Goal: Communication & Community: Answer question/provide support

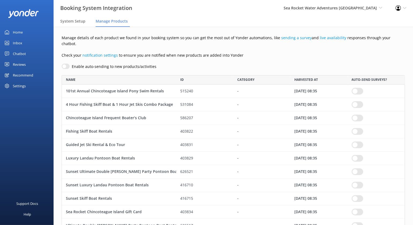
scroll to position [152, 339]
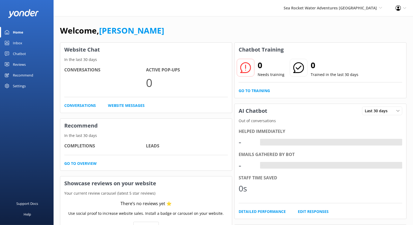
drag, startPoint x: 312, startPoint y: 7, endPoint x: 326, endPoint y: 18, distance: 18.4
click at [312, 7] on span "Sea Rocket Water Adventures [GEOGRAPHIC_DATA]" at bounding box center [330, 7] width 93 height 5
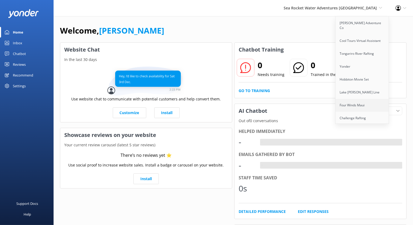
scroll to position [657, 0]
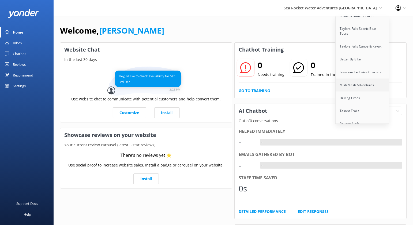
click at [357, 78] on link "Mish Mash Adventures" at bounding box center [363, 84] width 54 height 13
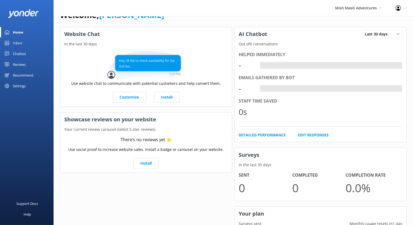
scroll to position [13, 0]
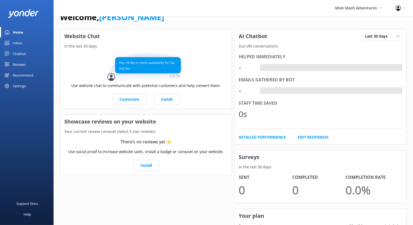
click at [17, 62] on div "Reviews" at bounding box center [19, 64] width 13 height 11
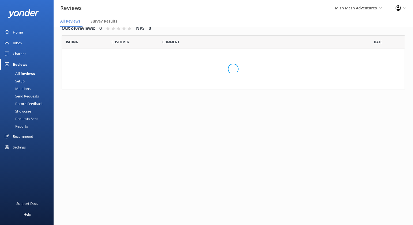
scroll to position [11, 0]
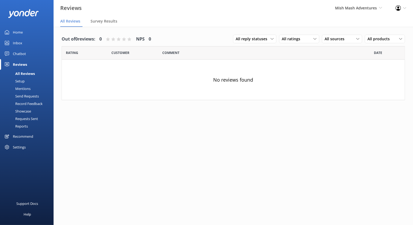
click at [22, 81] on div "Setup" at bounding box center [13, 81] width 21 height 8
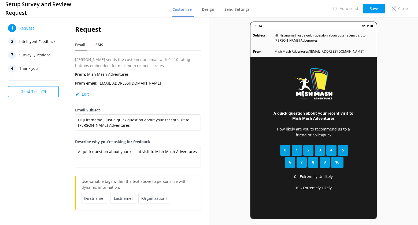
click at [99, 46] on span "SMS" at bounding box center [99, 44] width 8 height 5
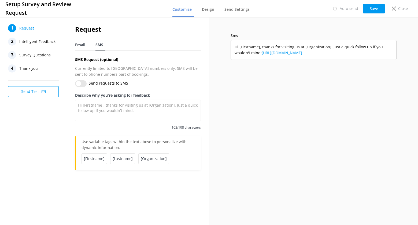
click at [83, 44] on span "Email" at bounding box center [80, 44] width 10 height 5
type textarea "A quick question about your recent visit to Mish Mash Adventures"
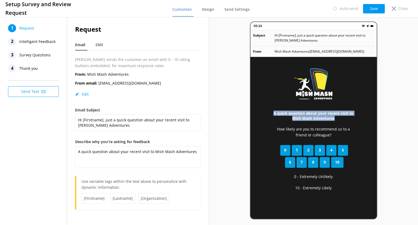
drag, startPoint x: 273, startPoint y: 111, endPoint x: 338, endPoint y: 122, distance: 66.0
click at [338, 122] on div "A quick question about your recent visit to Mish Mash Adventures How likely are…" at bounding box center [313, 155] width 126 height 196
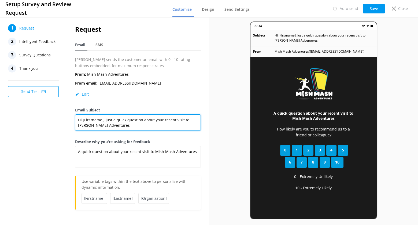
click at [187, 122] on textarea "Hi [Firstname], just a quick question about your recent visit to Mish Mash Adve…" at bounding box center [138, 122] width 126 height 16
click at [270, 124] on div "A quick question about your recent visit to Mish Mash Adventures How likely are…" at bounding box center [313, 155] width 126 height 196
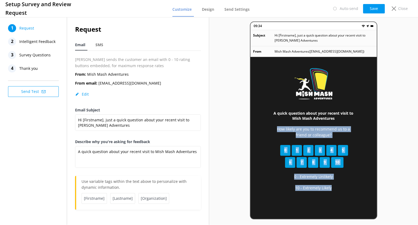
drag, startPoint x: 270, startPoint y: 126, endPoint x: 322, endPoint y: 191, distance: 83.5
click at [322, 191] on div "A quick question about your recent visit to Mish Mash Adventures How likely are…" at bounding box center [313, 155] width 126 height 196
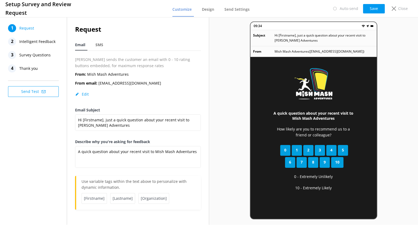
click at [228, 157] on div "09:34 Subject Hi [Firstname], just a quick question about your recent visit to …" at bounding box center [313, 120] width 209 height 208
click at [47, 41] on span "Intelligent Feedback" at bounding box center [37, 42] width 36 height 8
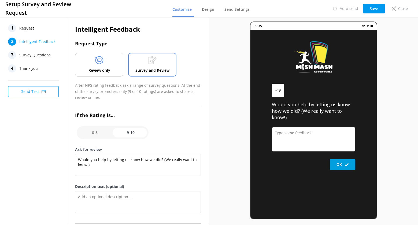
click at [108, 64] on div "Review only" at bounding box center [99, 65] width 48 height 24
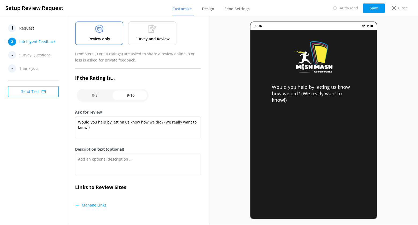
scroll to position [32, 0]
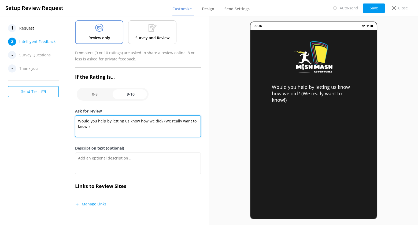
click at [87, 121] on textarea "Would you help by letting us know how we did? (We really want to know!)" at bounding box center [138, 126] width 126 height 22
click at [87, 120] on textarea "Would you help by letting us know how we did? (We really want to know!)" at bounding box center [138, 126] width 126 height 22
click at [87, 121] on textarea "Would you help by letting us know how we did? (We really want to know!)" at bounding box center [138, 126] width 126 height 22
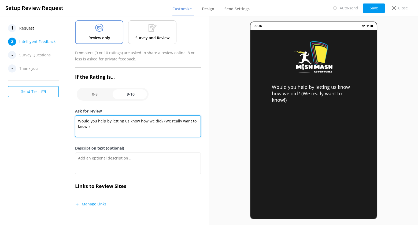
click at [87, 121] on textarea "Would you help by letting us know how we did? (We really want to know!)" at bounding box center [138, 126] width 126 height 22
click at [87, 120] on textarea "Would you help by letting us know how we did? (We really want to know!)" at bounding box center [138, 126] width 126 height 22
click at [144, 112] on label "Ask for review" at bounding box center [138, 111] width 126 height 6
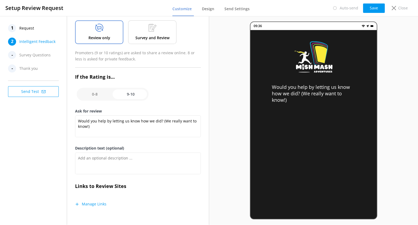
click at [144, 115] on textarea "Would you help by letting us know how we did? (We really want to know!)" at bounding box center [138, 126] width 126 height 22
click at [160, 110] on label "Ask for review" at bounding box center [138, 111] width 126 height 6
click at [160, 115] on textarea "Would you help by letting us know how we did? (We really want to know!)" at bounding box center [138, 126] width 126 height 22
click at [187, 113] on label "Ask for review" at bounding box center [138, 111] width 126 height 6
click at [187, 115] on textarea "Would you help by letting us know how we did? (We really want to know!)" at bounding box center [138, 126] width 126 height 22
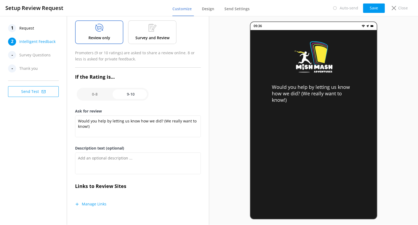
click at [180, 138] on div "Would you help by letting us know how we did? (We really want to know!)" at bounding box center [138, 127] width 126 height 24
click at [91, 204] on button "Manage Links" at bounding box center [90, 203] width 31 height 5
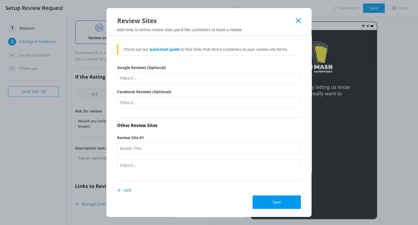
click at [300, 18] on div "Review Sites" at bounding box center [208, 16] width 205 height 17
click at [299, 19] on icon at bounding box center [297, 20] width 5 height 5
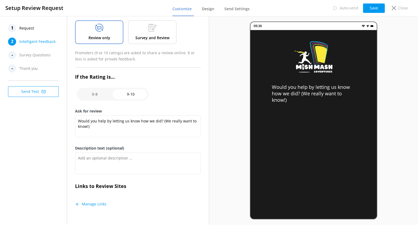
click at [95, 93] on input "checkbox" at bounding box center [113, 94] width 72 height 13
checkbox input "false"
type textarea "Please tell us why"
type textarea "Your feedback is important to help us improve"
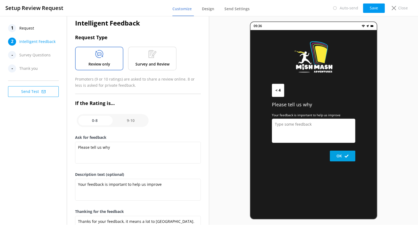
scroll to position [0, 0]
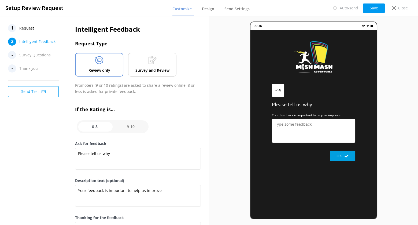
click at [144, 66] on div "Survey and Review" at bounding box center [152, 65] width 48 height 24
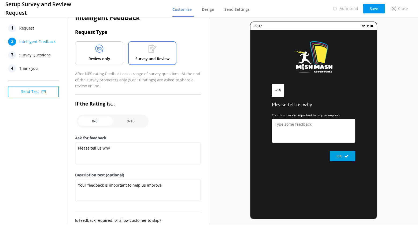
scroll to position [35, 0]
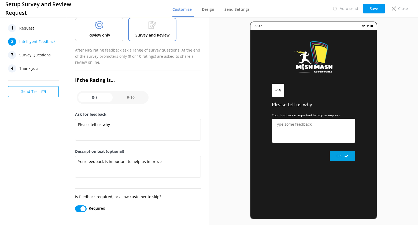
click at [39, 54] on span "Survey Questions" at bounding box center [34, 55] width 31 height 8
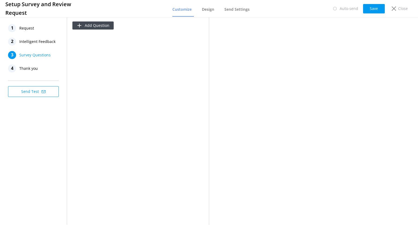
click at [46, 43] on span "Intelligent Feedback" at bounding box center [37, 42] width 36 height 8
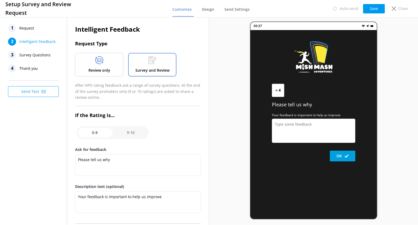
click at [36, 53] on span "Survey Questions" at bounding box center [34, 55] width 31 height 8
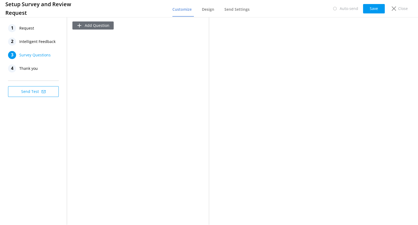
click at [99, 24] on button "Add Question" at bounding box center [92, 25] width 41 height 8
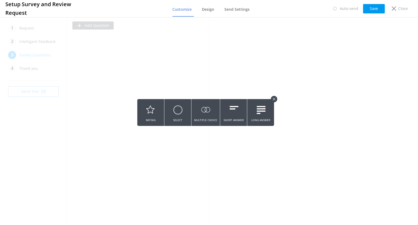
click at [273, 99] on icon at bounding box center [273, 99] width 3 height 3
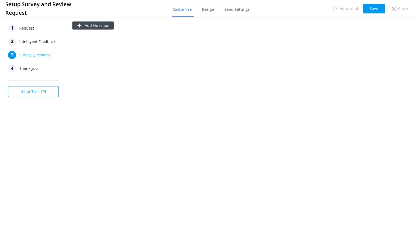
click at [36, 68] on span "Thank you" at bounding box center [28, 68] width 18 height 8
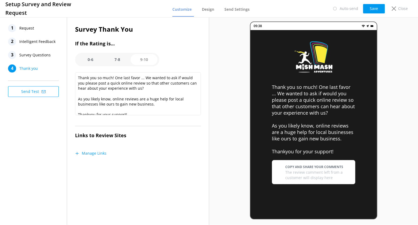
drag, startPoint x: 118, startPoint y: 58, endPoint x: 115, endPoint y: 58, distance: 3.0
click at [118, 58] on option "7-8" at bounding box center [117, 59] width 27 height 11
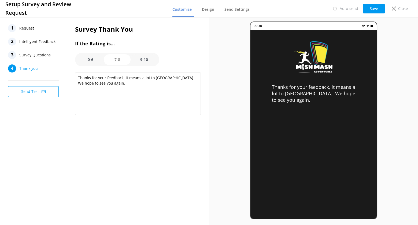
click at [91, 59] on option "0-6" at bounding box center [90, 59] width 27 height 11
click at [106, 58] on option "7-8" at bounding box center [117, 59] width 27 height 11
click at [144, 58] on option "9-10" at bounding box center [143, 59] width 27 height 11
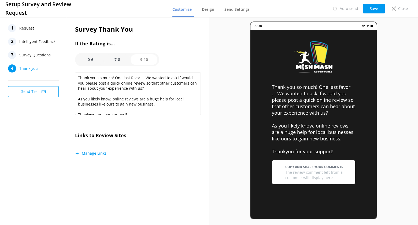
click at [92, 59] on option "0-6" at bounding box center [90, 59] width 27 height 11
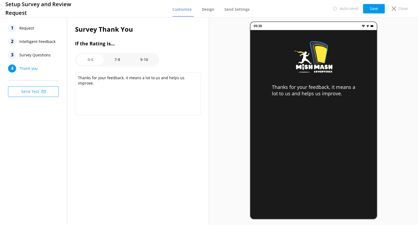
click at [118, 59] on option "7-8" at bounding box center [117, 59] width 27 height 11
click at [89, 61] on option "0-6" at bounding box center [90, 59] width 27 height 11
click at [130, 59] on option "7-8" at bounding box center [117, 59] width 27 height 11
click at [145, 59] on option "9-10" at bounding box center [143, 59] width 27 height 11
type textarea "Thank you so much! One last favor ... We wanted to ask if would you please post…"
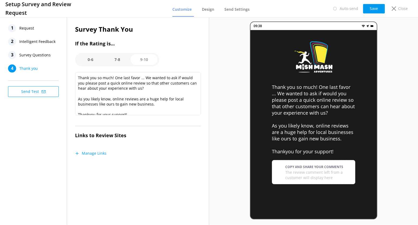
click at [24, 29] on span "Request" at bounding box center [26, 28] width 15 height 8
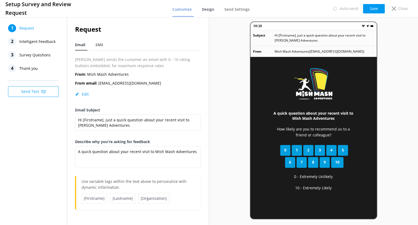
click at [211, 10] on span "Design" at bounding box center [208, 9] width 12 height 5
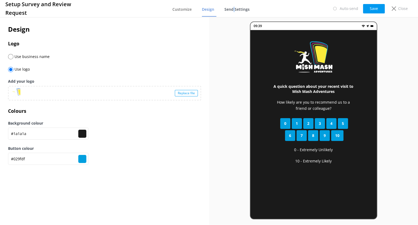
click at [235, 10] on span "Send Settings" at bounding box center [236, 9] width 25 height 5
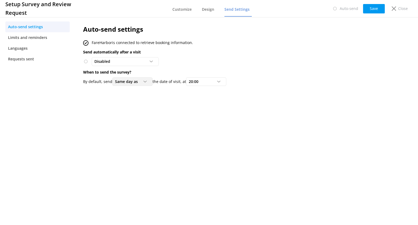
click at [141, 81] on span "Same day as" at bounding box center [128, 81] width 26 height 6
click at [222, 96] on div "Auto-send settings FareHarbor is connected to retrieve booking information. Sen…" at bounding box center [221, 56] width 292 height 81
click at [24, 37] on span "Limits and reminders" at bounding box center [27, 38] width 39 height 6
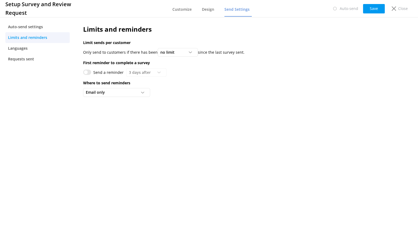
click at [89, 72] on input "Send a reminder" at bounding box center [87, 71] width 8 height 5
checkbox input "true"
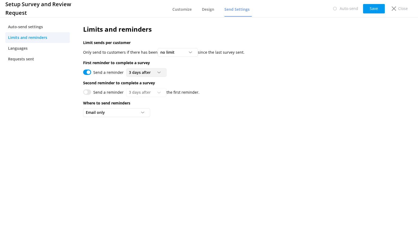
click at [158, 73] on icon at bounding box center [158, 72] width 3 height 3
click at [190, 71] on div "Send a reminder 3 days after 3 days after 5 days after 7 days after 10 days aft…" at bounding box center [221, 72] width 276 height 9
click at [117, 112] on div "Email only" at bounding box center [116, 112] width 64 height 6
click at [183, 111] on div "Email only Email only Email and SMS (USA numbers only)" at bounding box center [221, 112] width 276 height 9
click at [37, 26] on span "Auto-send settings" at bounding box center [25, 27] width 35 height 6
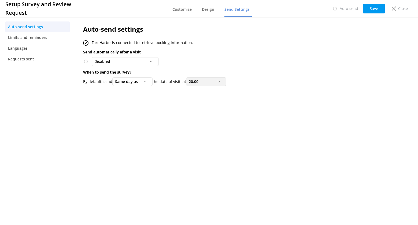
click at [210, 79] on div "20:00" at bounding box center [206, 81] width 38 height 6
click at [257, 73] on p "When to send the survey?" at bounding box center [221, 72] width 276 height 6
click at [26, 39] on span "Limits and reminders" at bounding box center [27, 38] width 39 height 6
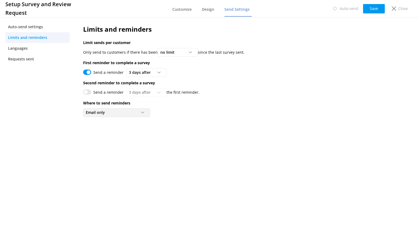
click at [132, 112] on div "Email only" at bounding box center [116, 112] width 64 height 6
click at [176, 119] on div "Limits and reminders Limit sends per customer Only send to customers if there h…" at bounding box center [221, 72] width 292 height 112
click at [177, 52] on div "no limit" at bounding box center [178, 52] width 38 height 6
click at [226, 65] on p "First reminder to complete a survey" at bounding box center [221, 63] width 276 height 6
click at [183, 54] on div "no limit" at bounding box center [178, 52] width 38 height 6
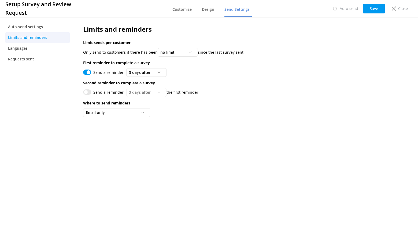
click at [219, 112] on div "Email only Email only Email and SMS (USA numbers only)" at bounding box center [221, 112] width 276 height 9
click at [36, 28] on span "Auto-send settings" at bounding box center [25, 27] width 35 height 6
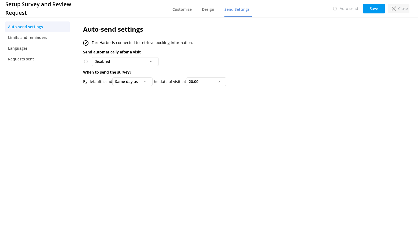
click at [398, 7] on div "Close" at bounding box center [398, 8] width 21 height 9
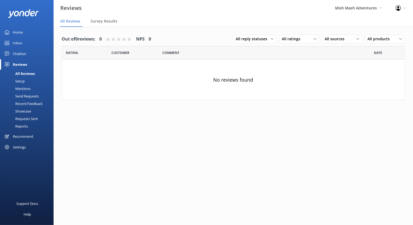
click at [22, 88] on div "Mentions" at bounding box center [16, 89] width 27 height 8
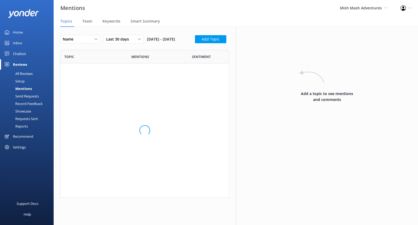
scroll to position [143, 164]
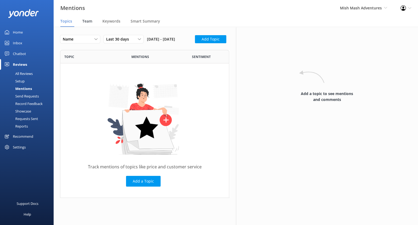
click at [84, 18] on span "Team" at bounding box center [87, 20] width 10 height 5
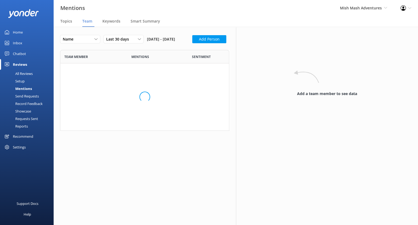
scroll to position [162, 160]
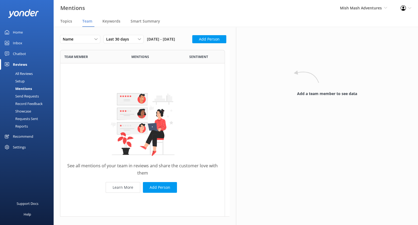
click at [29, 95] on div "Send Requests" at bounding box center [21, 96] width 36 height 8
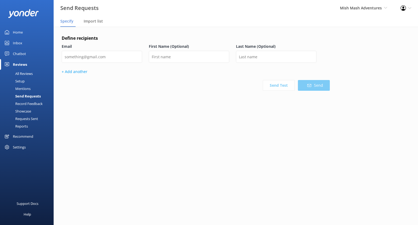
click at [13, 149] on div "Settings" at bounding box center [19, 146] width 13 height 11
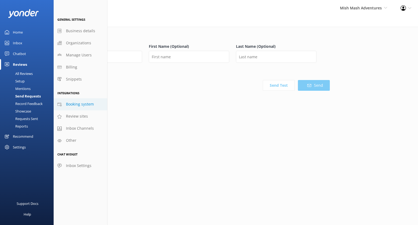
click at [82, 104] on span "Booking system" at bounding box center [80, 104] width 28 height 6
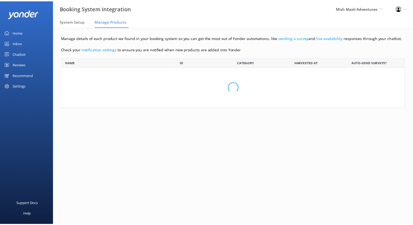
scroll to position [45, 343]
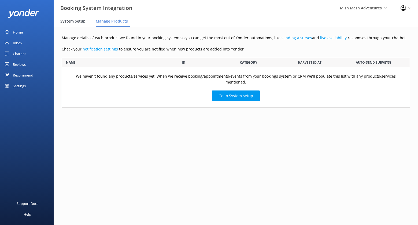
click at [84, 24] on div "System Setup" at bounding box center [73, 21] width 27 height 11
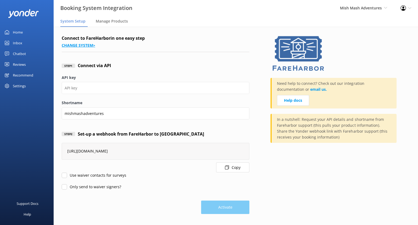
click at [84, 46] on link "Change system >" at bounding box center [78, 45] width 33 height 5
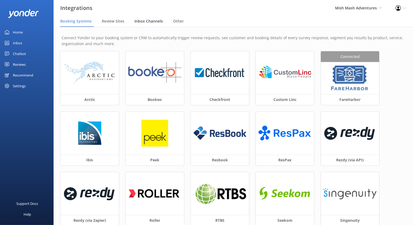
click at [154, 23] on span "Inbox Channels" at bounding box center [148, 20] width 28 height 5
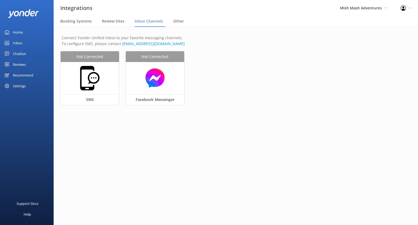
click at [16, 34] on div "Home" at bounding box center [18, 32] width 10 height 11
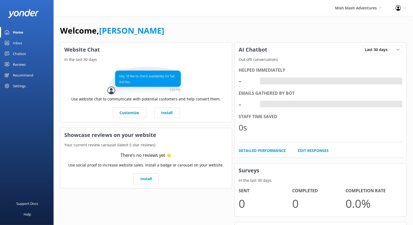
click at [16, 87] on div "Settings" at bounding box center [19, 85] width 13 height 11
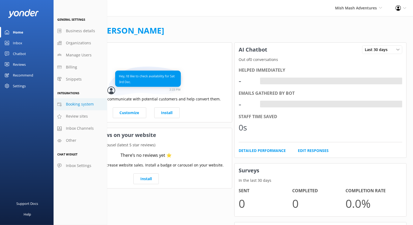
click at [84, 101] on span "Booking system" at bounding box center [80, 104] width 28 height 6
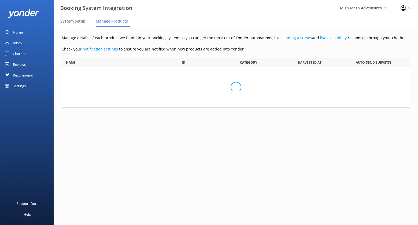
scroll to position [45, 343]
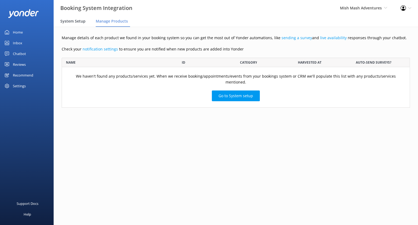
click at [76, 21] on span "System Setup" at bounding box center [72, 20] width 25 height 5
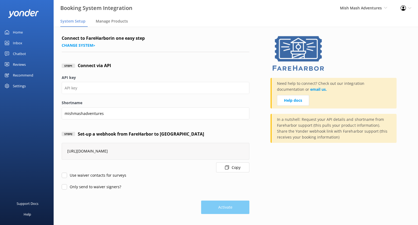
click at [22, 85] on div "Settings" at bounding box center [19, 85] width 13 height 11
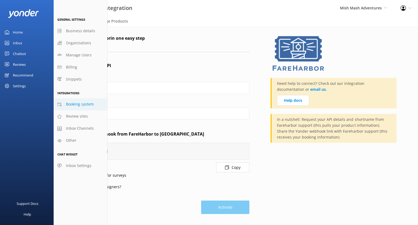
click at [87, 102] on span "Booking system" at bounding box center [80, 104] width 28 height 6
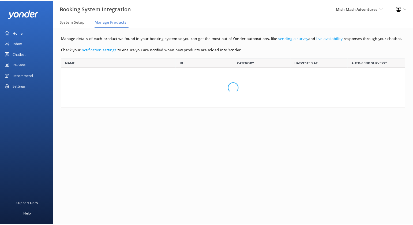
scroll to position [45, 343]
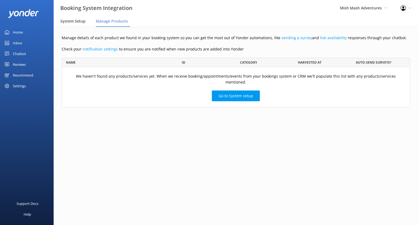
click at [67, 23] on span "System Setup" at bounding box center [72, 20] width 25 height 5
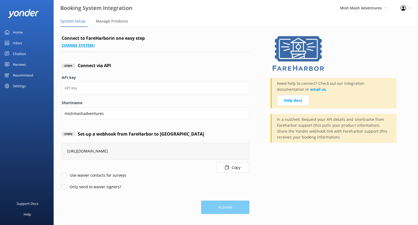
click at [83, 43] on link "Change system >" at bounding box center [78, 45] width 33 height 5
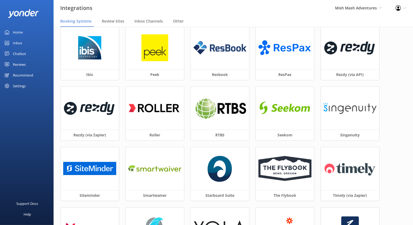
scroll to position [163, 0]
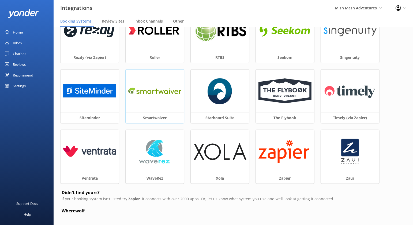
click at [179, 86] on img at bounding box center [154, 91] width 53 height 12
click at [162, 95] on img at bounding box center [154, 91] width 53 height 12
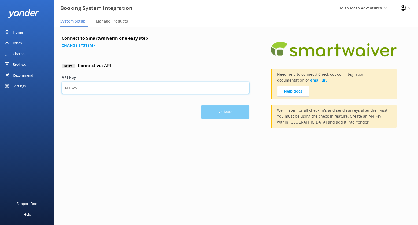
click at [121, 83] on input "API key" at bounding box center [156, 88] width 188 height 12
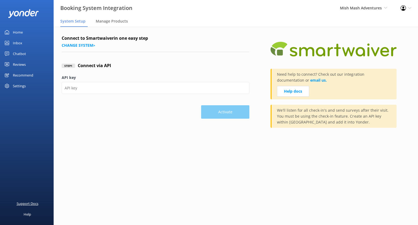
click at [29, 204] on div "Support Docs" at bounding box center [28, 203] width 22 height 11
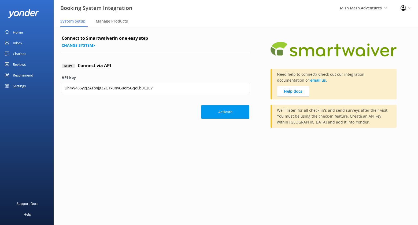
click at [22, 62] on div "Reviews" at bounding box center [19, 64] width 13 height 11
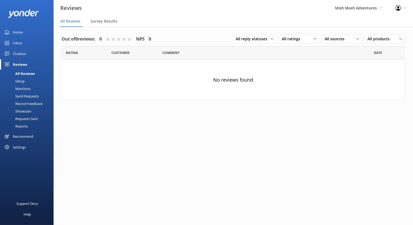
click at [27, 103] on div "Record Feedback" at bounding box center [22, 104] width 39 height 8
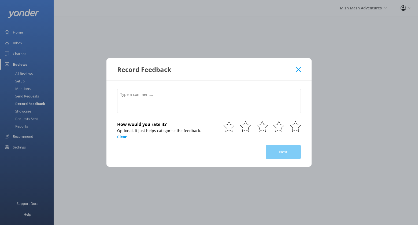
click at [296, 68] on use at bounding box center [297, 69] width 5 height 5
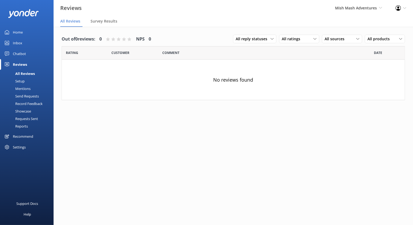
click at [32, 103] on div "Record Feedback" at bounding box center [22, 104] width 39 height 8
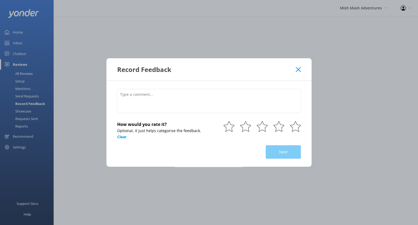
click at [300, 68] on use at bounding box center [297, 69] width 5 height 5
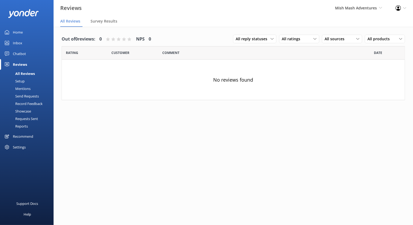
click at [21, 110] on div "Showcase" at bounding box center [17, 111] width 28 height 8
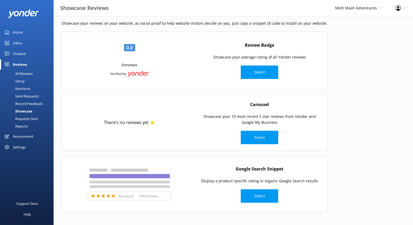
scroll to position [17, 0]
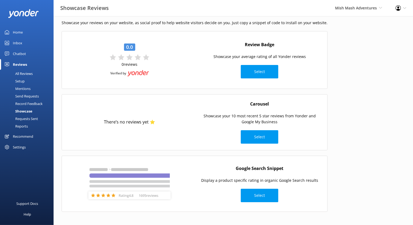
click at [33, 118] on div "Requests Sent" at bounding box center [20, 119] width 35 height 8
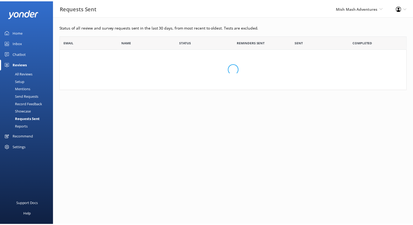
scroll to position [49, 346]
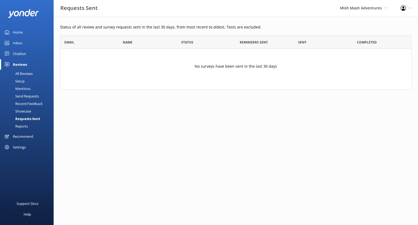
click at [22, 125] on div "Reports" at bounding box center [15, 126] width 25 height 8
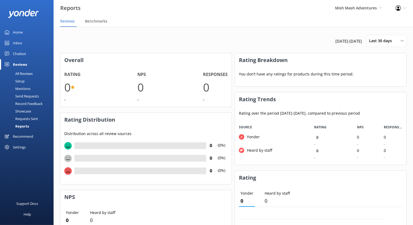
click at [18, 145] on div "Settings" at bounding box center [19, 146] width 13 height 11
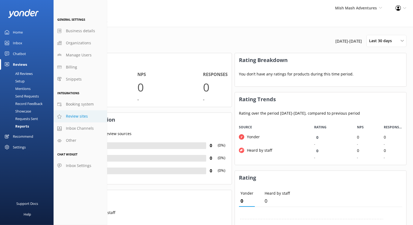
click at [82, 117] on span "Review sites" at bounding box center [77, 116] width 22 height 6
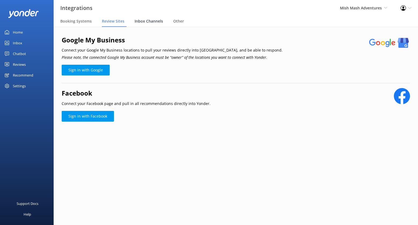
click at [142, 21] on span "Inbox Channels" at bounding box center [148, 20] width 28 height 5
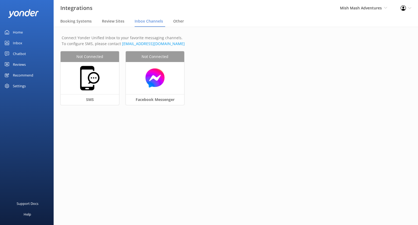
click at [19, 86] on div "Settings" at bounding box center [19, 85] width 13 height 11
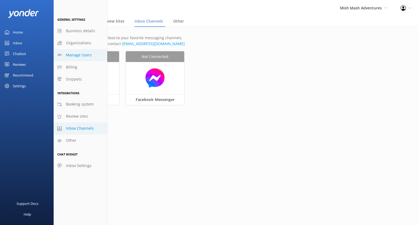
click at [77, 54] on span "Manage Users" at bounding box center [79, 55] width 26 height 6
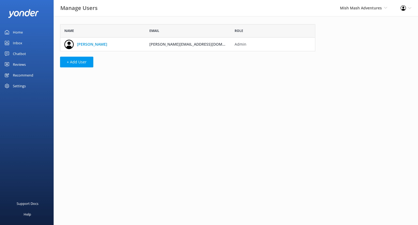
scroll to position [22, 250]
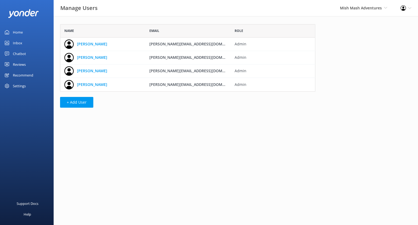
scroll to position [62, 250]
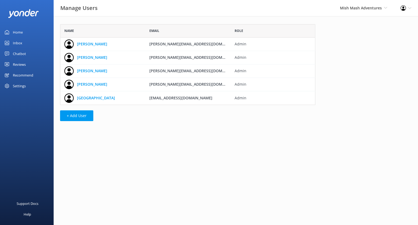
scroll to position [76, 250]
click at [21, 86] on div "Settings" at bounding box center [19, 85] width 13 height 11
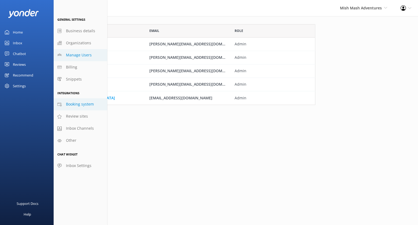
click at [84, 104] on span "Booking system" at bounding box center [80, 104] width 28 height 6
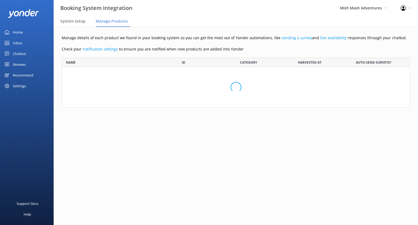
scroll to position [45, 343]
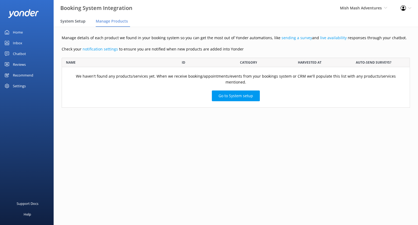
click at [75, 16] on div "System Setup" at bounding box center [73, 21] width 27 height 11
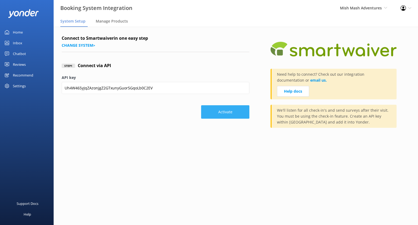
click at [224, 111] on button "Activate" at bounding box center [225, 111] width 48 height 13
click at [197, 38] on h4 "Connect to Smartwaiver in one easy step" at bounding box center [156, 38] width 188 height 7
click at [230, 115] on button "Activate" at bounding box center [225, 111] width 48 height 13
click at [31, 86] on div "Settings" at bounding box center [27, 85] width 54 height 11
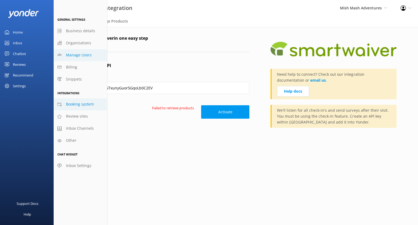
click at [82, 57] on span "Manage Users" at bounding box center [79, 55] width 26 height 6
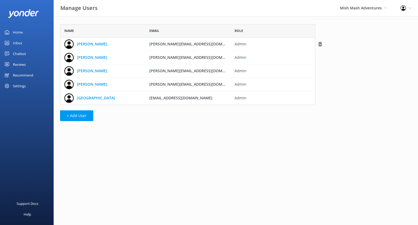
scroll to position [76, 250]
drag, startPoint x: 217, startPoint y: 57, endPoint x: 141, endPoint y: 59, distance: 75.6
click at [141, 59] on div "Andrew Stanek andrew@mishmashadventures.com Admin" at bounding box center [187, 57] width 255 height 13
copy div "andrew@mishmashadventures.com"
drag, startPoint x: 223, startPoint y: 73, endPoint x: 143, endPoint y: 76, distance: 79.6
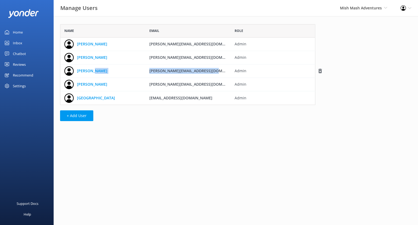
click at [143, 76] on div "Kathleen Kathleen@mishmashadventures.com Admin" at bounding box center [187, 70] width 255 height 13
copy div "Kathleen@mishmashadventures.com"
drag, startPoint x: 214, startPoint y: 99, endPoint x: 141, endPoint y: 96, distance: 72.9
click at [141, 96] on div "Madison Madison@mishmashadventures.com Admin" at bounding box center [187, 97] width 255 height 13
copy div "Madison@mishmashadventures.com"
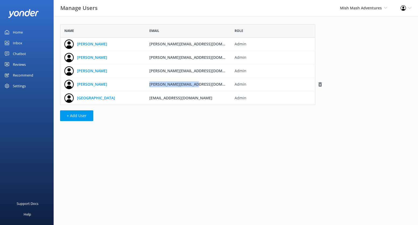
drag, startPoint x: 210, startPoint y: 85, endPoint x: 144, endPoint y: 85, distance: 65.4
click at [144, 85] on div "Andrew Revesz Andrew@jointheteem.com Admin" at bounding box center [187, 84] width 255 height 13
copy div "Andrew@jointheteem.com"
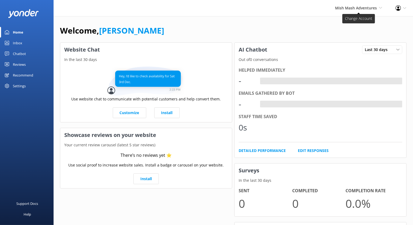
drag, startPoint x: 357, startPoint y: 14, endPoint x: 365, endPoint y: 26, distance: 14.2
click at [357, 14] on div "Mish Mash Adventures [PERSON_NAME] Adventure Co Cool Tours Virtual Assistant To…" at bounding box center [358, 8] width 61 height 16
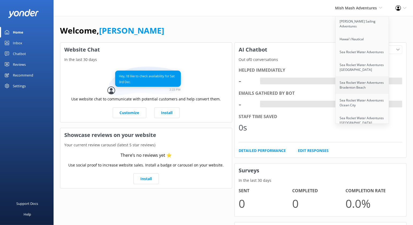
scroll to position [814, 0]
click at [362, 113] on link "Knot My Boat Charters" at bounding box center [363, 119] width 54 height 13
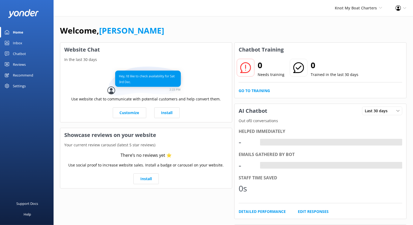
click at [21, 81] on div "Settings" at bounding box center [19, 85] width 13 height 11
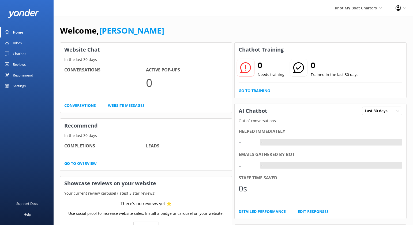
click at [25, 82] on div "Settings" at bounding box center [19, 85] width 13 height 11
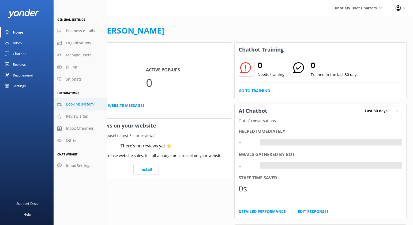
click at [83, 104] on span "Booking system" at bounding box center [80, 104] width 28 height 6
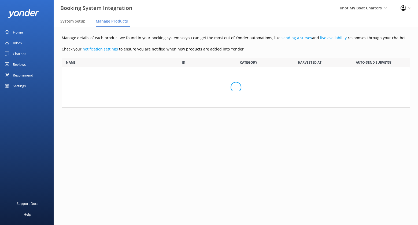
scroll to position [45, 343]
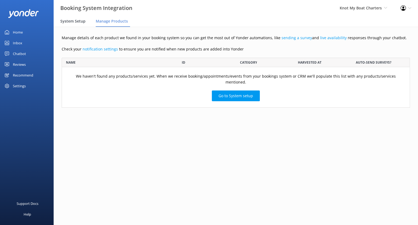
click at [73, 19] on span "System Setup" at bounding box center [72, 20] width 25 height 5
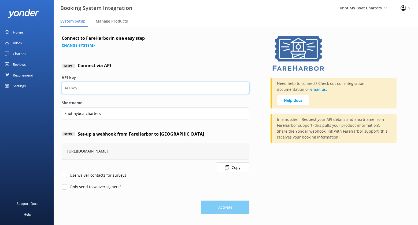
click at [102, 89] on input "API key" at bounding box center [156, 88] width 188 height 12
click at [112, 83] on input "API key" at bounding box center [156, 88] width 188 height 12
paste input "c13884a7-6716-457d-8d70-b07f2421bdb0"
type input "c13884a7-6716-457d-8d70-b07f2421bdb0"
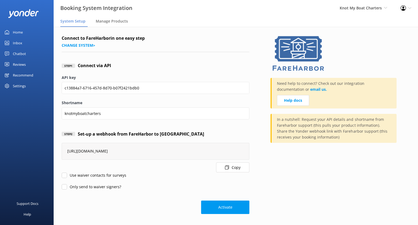
click at [190, 78] on label "API key" at bounding box center [156, 77] width 188 height 6
click at [190, 82] on input "c13884a7-6716-457d-8d70-b07f2421bdb0" at bounding box center [156, 88] width 188 height 12
click at [102, 173] on label "Use waiver contacts for surveys" at bounding box center [94, 175] width 65 height 6
click at [67, 173] on input "Use waiver contacts for surveys" at bounding box center [64, 174] width 5 height 5
click at [111, 176] on label "Use waiver contacts for surveys" at bounding box center [94, 175] width 65 height 6
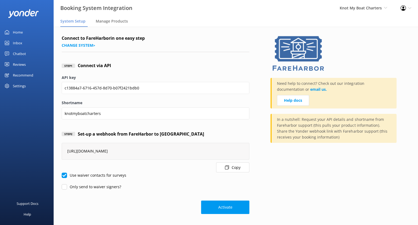
click at [67, 176] on input "Use waiver contacts for surveys" at bounding box center [64, 174] width 5 height 5
checkbox input "false"
drag, startPoint x: 205, startPoint y: 205, endPoint x: 210, endPoint y: 205, distance: 4.6
click at [209, 205] on button "Activate" at bounding box center [225, 206] width 48 height 13
click at [233, 204] on button "Activate" at bounding box center [225, 206] width 48 height 13
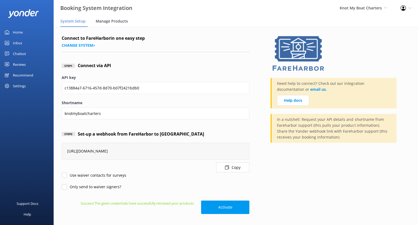
click at [115, 18] on div "Manage Products" at bounding box center [113, 21] width 34 height 11
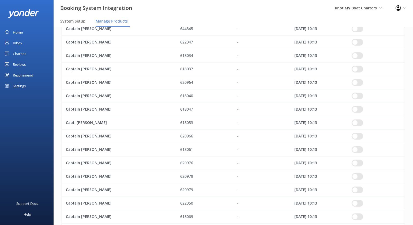
scroll to position [114, 0]
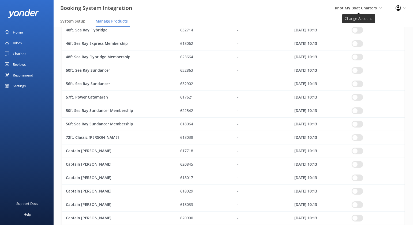
click at [371, 9] on span "Knot My Boat Charters" at bounding box center [356, 7] width 42 height 5
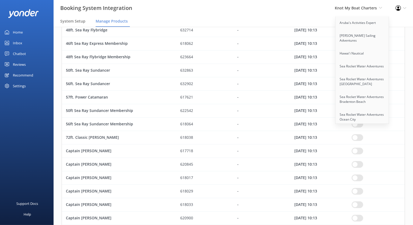
scroll to position [814, 0]
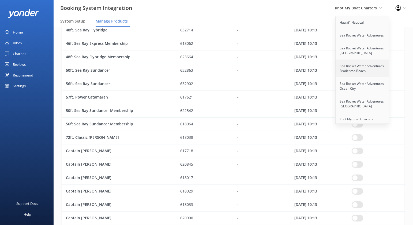
click at [354, 59] on link "Sea Rocket Water Adventures Bradenton Beach" at bounding box center [363, 68] width 54 height 18
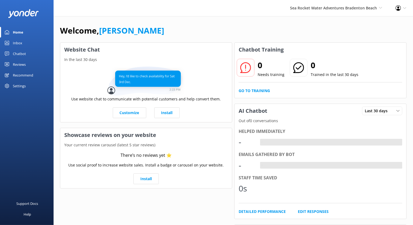
click at [22, 85] on div "Settings" at bounding box center [19, 85] width 13 height 11
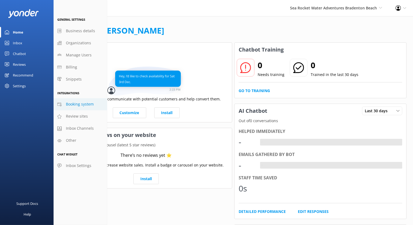
click at [89, 106] on span "Booking system" at bounding box center [80, 104] width 28 height 6
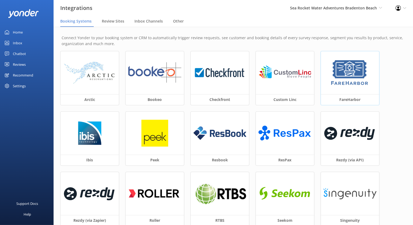
click at [320, 77] on div "Arctic Bookeo Checkfront Custom Linc FareHarbor Ibis Peek Resbook ResPax Rezdy …" at bounding box center [234, 201] width 346 height 301
click at [340, 77] on img at bounding box center [350, 72] width 40 height 27
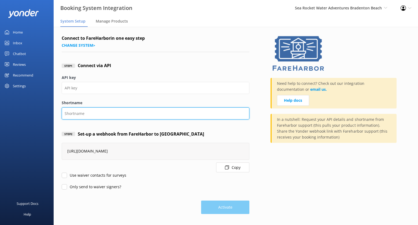
click at [83, 111] on input "Shortname" at bounding box center [156, 113] width 188 height 12
type input "searocket"
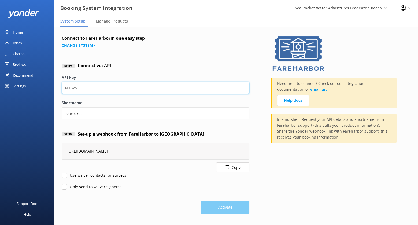
click at [88, 88] on input "API key" at bounding box center [156, 88] width 188 height 12
paste input "a1c673c1-9903-4095-94ea-131862ab4708"
type input "a1c673c1-9903-4095-94ea-131862ab4708"
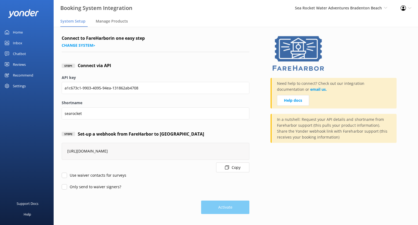
click at [88, 179] on form "Connect to FareHarbor in one easy step Change system > Step 1 Connect via API A…" at bounding box center [156, 124] width 188 height 179
click at [78, 186] on label "Only send to waiver signers?" at bounding box center [91, 187] width 59 height 6
click at [67, 186] on input "Only send to waiver signers?" at bounding box center [64, 186] width 5 height 5
checkbox input "true"
click at [76, 173] on label "Use waiver contacts for surveys" at bounding box center [94, 175] width 65 height 6
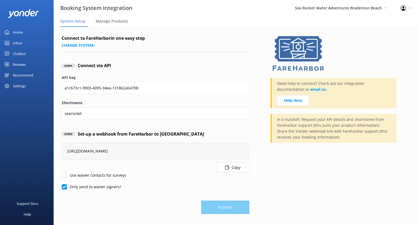
click at [67, 173] on input "Use waiver contacts for surveys" at bounding box center [64, 174] width 5 height 5
checkbox input "true"
click at [74, 185] on label "Only send to waiver signers?" at bounding box center [91, 187] width 59 height 6
click at [67, 185] on input "Only send to waiver signers?" at bounding box center [64, 186] width 5 height 5
checkbox input "false"
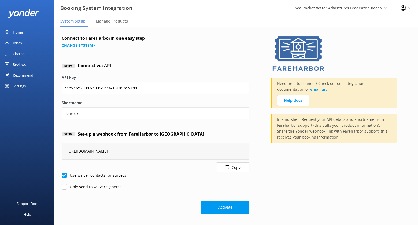
click at [74, 173] on label "Use waiver contacts for surveys" at bounding box center [94, 175] width 65 height 6
click at [67, 173] on input "Use waiver contacts for surveys" at bounding box center [64, 174] width 5 height 5
checkbox input "false"
click at [229, 205] on button "Activate" at bounding box center [225, 206] width 48 height 13
click at [113, 25] on div "Manage Products" at bounding box center [113, 21] width 34 height 11
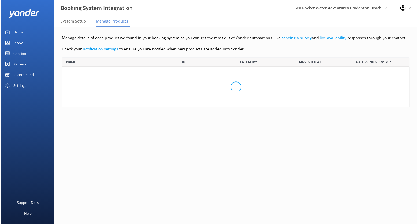
scroll to position [85, 343]
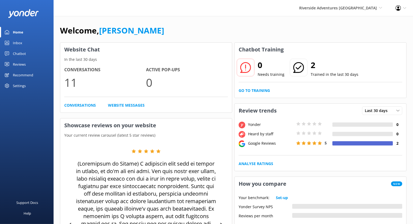
click at [17, 52] on div "Chatbot" at bounding box center [19, 53] width 13 height 11
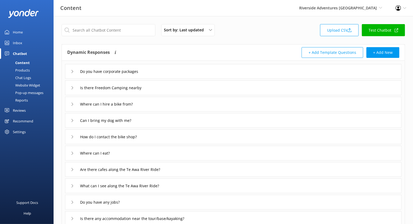
click at [207, 70] on div "Do you have corporate packages" at bounding box center [233, 71] width 336 height 15
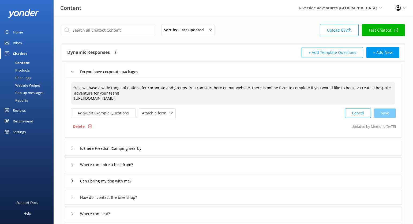
drag, startPoint x: 84, startPoint y: 87, endPoint x: 67, endPoint y: 87, distance: 17.7
click at [67, 87] on div "Yes, we have a wide range of options for corporate and groups. You can start he…" at bounding box center [233, 108] width 336 height 59
click at [380, 115] on div "Cancel Save" at bounding box center [370, 113] width 51 height 10
type textarea "We have a wide range of options for corporate and groups. You can start here on…"
click at [173, 148] on div "Is there Freedom Camping nearby" at bounding box center [233, 147] width 336 height 15
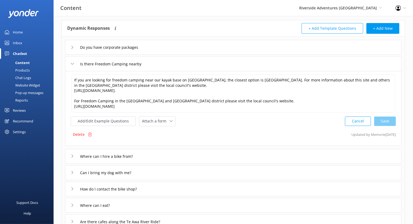
scroll to position [24, 0]
click at [147, 162] on div "Where can I hire a bike from?" at bounding box center [233, 156] width 336 height 15
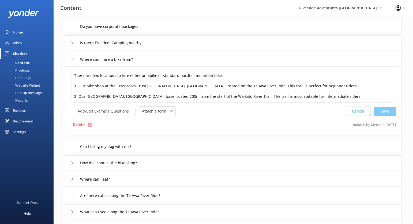
scroll to position [46, 0]
click at [157, 145] on div "Can I bring my dog with me?" at bounding box center [233, 145] width 336 height 15
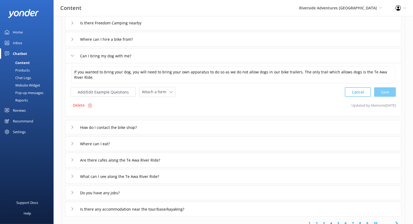
scroll to position [66, 0]
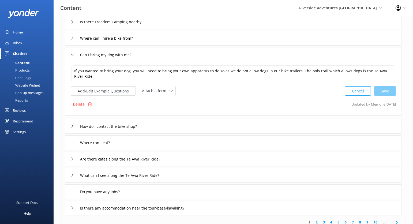
click at [159, 128] on div "How do I contact the bike shop?" at bounding box center [233, 126] width 336 height 15
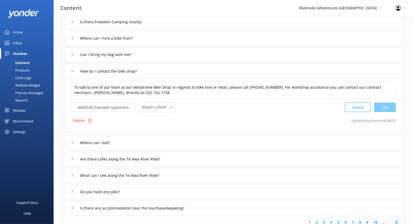
click at [158, 144] on div "Where can I eat?" at bounding box center [233, 142] width 336 height 15
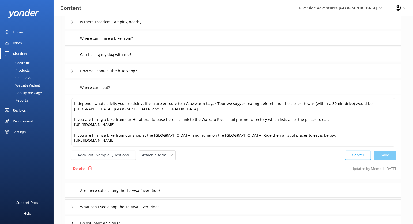
scroll to position [92, 0]
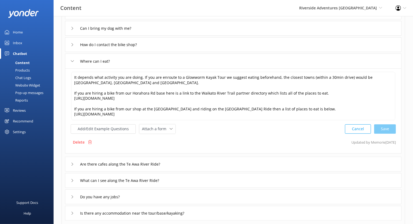
click at [189, 165] on div "Are there cafes along the Te Awa River Ride?" at bounding box center [233, 164] width 336 height 15
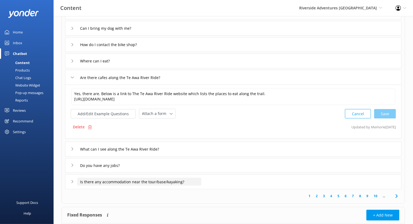
scroll to position [95, 0]
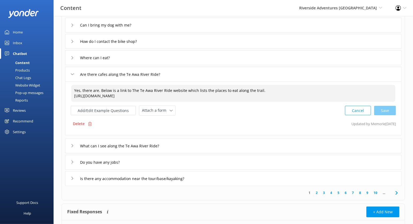
drag, startPoint x: 100, startPoint y: 90, endPoint x: 68, endPoint y: 89, distance: 31.9
click at [68, 89] on div "Yes, there are. Below is a link to The Te Awa River Ride website which lists th…" at bounding box center [233, 108] width 336 height 54
click at [134, 91] on textarea "There are cafes along the Te Awa river Ride! Below is a link to The Te Awa Rive…" at bounding box center [233, 93] width 324 height 17
click at [387, 111] on div "Cancel Save" at bounding box center [370, 111] width 51 height 10
type textarea "There are cafes along the Te Awa River Ride! Below is a link to The Te Awa Rive…"
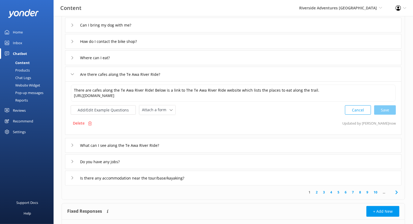
click at [187, 164] on div "Do you have any jobs?" at bounding box center [233, 161] width 336 height 15
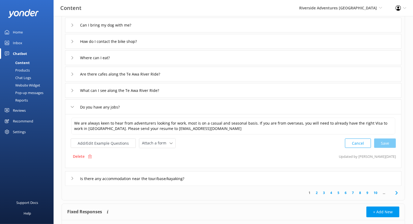
scroll to position [106, 0]
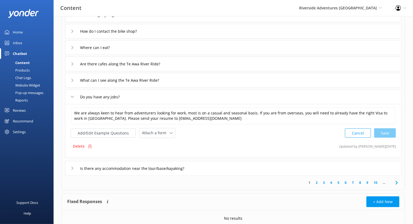
click at [207, 156] on div "Do you have corporate packages Is there Freedom Camping nearby Where can I hire…" at bounding box center [233, 65] width 343 height 220
click at [210, 166] on div "Is there any accommodation near the tour/base/kayaking?" at bounding box center [233, 168] width 336 height 15
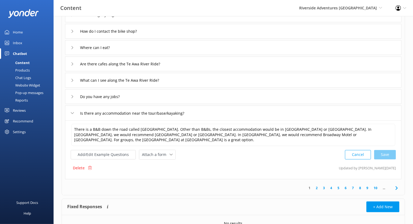
click at [317, 185] on link "2" at bounding box center [316, 187] width 7 height 5
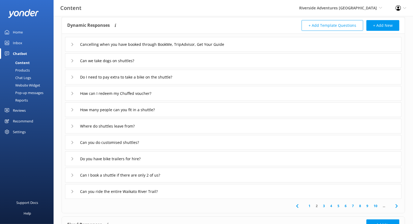
scroll to position [26, 0]
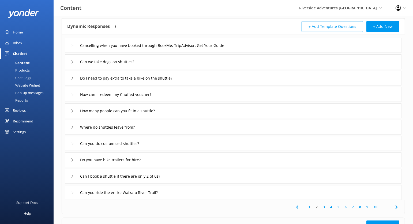
click at [194, 65] on div "Can we take dogs on shuttles?" at bounding box center [233, 61] width 336 height 15
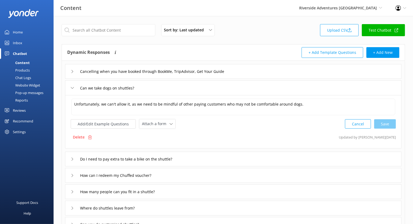
click at [24, 31] on link "Home" at bounding box center [27, 32] width 54 height 11
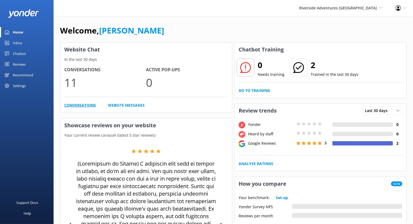
click at [88, 103] on link "Conversations" at bounding box center [80, 105] width 32 height 6
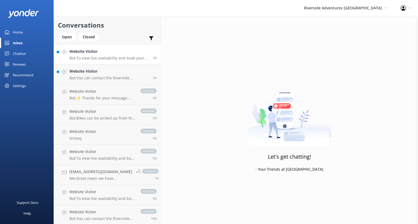
click at [125, 57] on p "Bot: To view live availability and book your tour, please visit https://farehar…" at bounding box center [108, 58] width 79 height 5
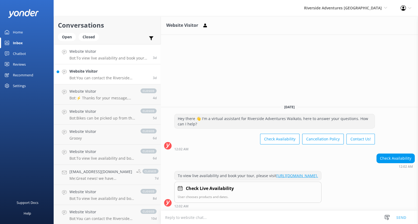
click at [120, 77] on p "Bot: You can contact the Riverside Adventures Waikato team at +64 277 287 448, …" at bounding box center [108, 78] width 79 height 5
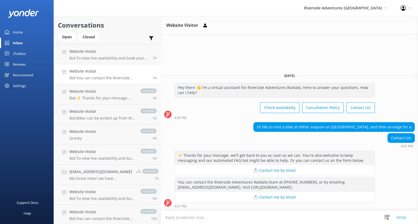
click at [27, 32] on link "Home" at bounding box center [27, 32] width 54 height 11
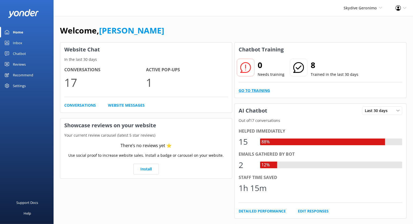
click at [255, 88] on link "Go to Training" at bounding box center [254, 91] width 31 height 6
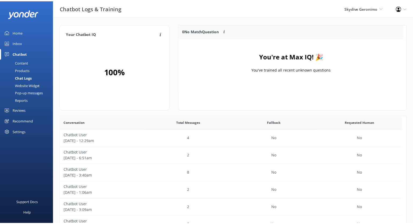
scroll to position [5, 5]
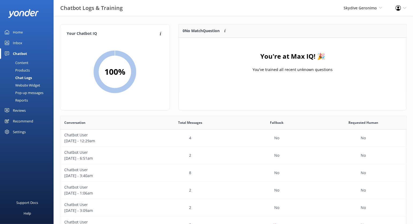
click at [22, 61] on div "Content" at bounding box center [15, 63] width 25 height 8
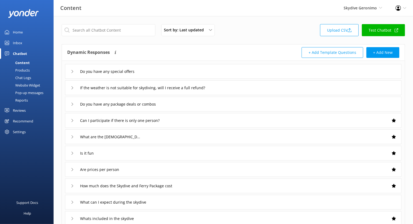
click at [171, 69] on div "Do you have any special offers" at bounding box center [233, 71] width 336 height 15
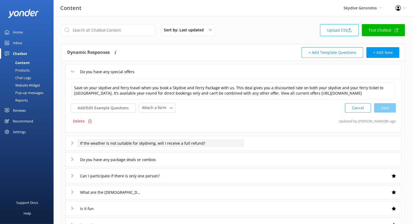
click at [234, 145] on input "If the weather is not suitable for skydiving, will I receive a full refund?" at bounding box center [160, 143] width 167 height 8
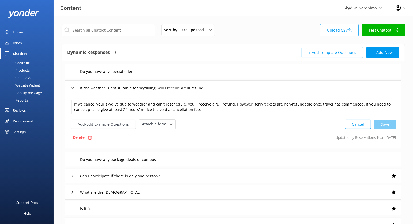
click at [220, 158] on div "Do you have any package deals or combos" at bounding box center [233, 159] width 336 height 15
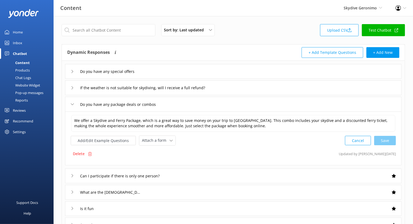
click at [211, 175] on div "Can I participate if there is only one person?" at bounding box center [233, 176] width 336 height 15
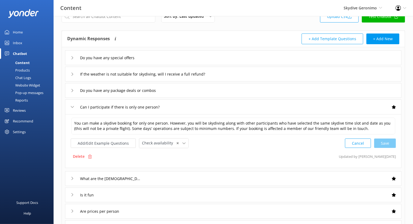
scroll to position [15, 0]
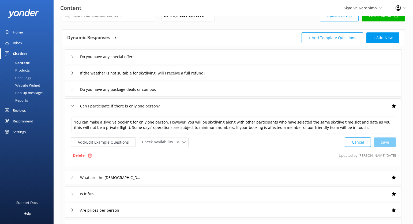
click at [208, 177] on div "What are the skydive timings" at bounding box center [233, 177] width 336 height 15
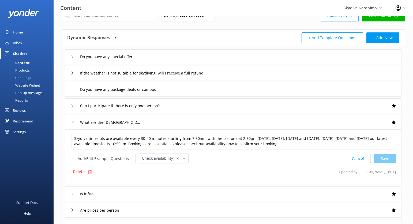
click at [196, 193] on div "Is it fun" at bounding box center [233, 193] width 336 height 15
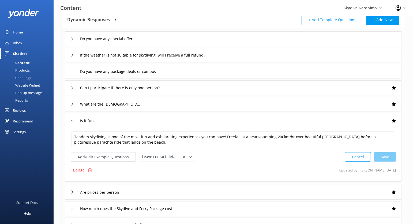
scroll to position [33, 0]
click at [193, 188] on div "Are prices per person" at bounding box center [233, 191] width 336 height 15
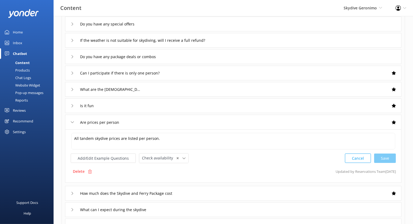
scroll to position [53, 0]
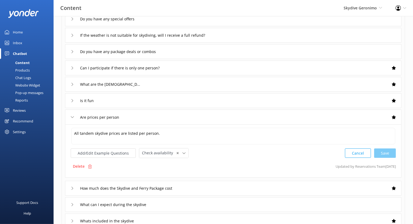
click at [201, 188] on div "How much does the Skydive and Ferry Package cost" at bounding box center [233, 188] width 336 height 15
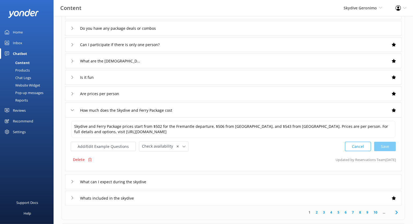
scroll to position [76, 0]
click at [201, 181] on div "What can I expect during the skydive" at bounding box center [233, 181] width 336 height 15
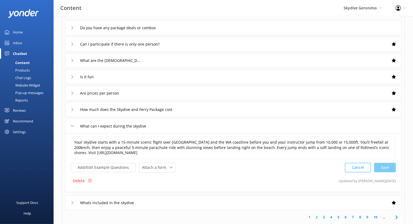
click at [191, 128] on div "What can I expect during the skydive" at bounding box center [233, 125] width 336 height 15
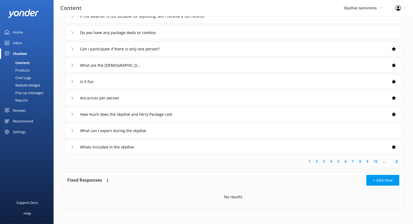
click at [191, 131] on div "What can I expect during the skydive" at bounding box center [233, 130] width 336 height 15
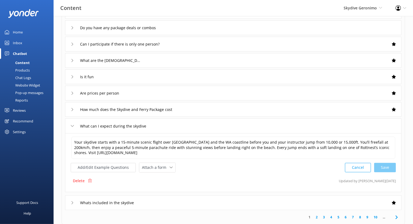
click at [214, 105] on div "How much does the Skydive and Ferry Package cost" at bounding box center [233, 109] width 336 height 15
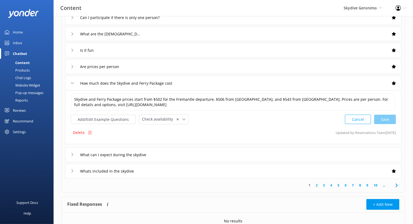
scroll to position [126, 0]
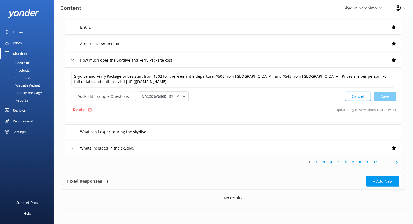
click at [199, 151] on div "Whats included in the skydive" at bounding box center [233, 148] width 336 height 15
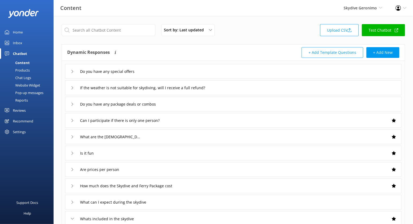
click at [24, 29] on link "Home" at bounding box center [27, 32] width 54 height 11
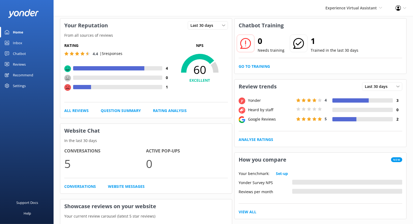
scroll to position [25, 0]
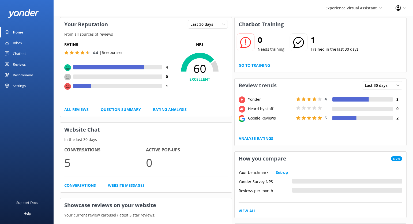
click at [25, 83] on div "Settings" at bounding box center [19, 85] width 13 height 11
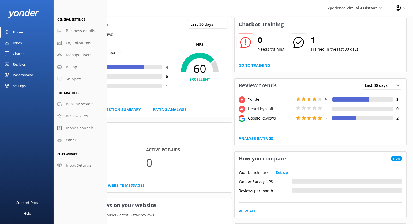
click at [18, 62] on div "Reviews" at bounding box center [19, 64] width 13 height 11
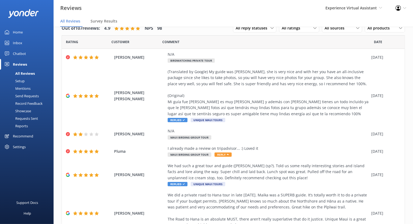
click at [22, 80] on div "Setup" at bounding box center [13, 81] width 21 height 8
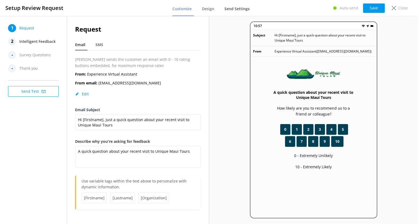
click at [243, 10] on span "Send Settings" at bounding box center [236, 8] width 25 height 5
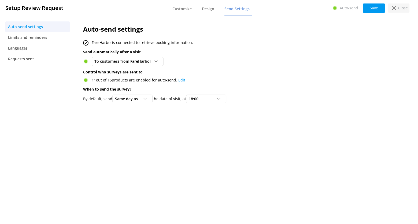
click at [396, 10] on div "Close" at bounding box center [398, 7] width 21 height 9
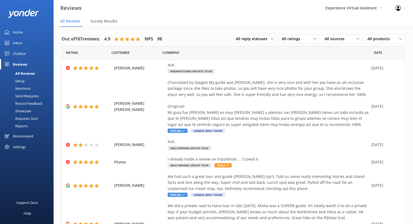
click at [24, 33] on link "Home" at bounding box center [27, 32] width 54 height 11
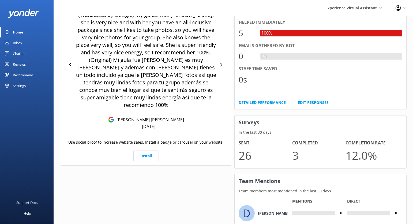
scroll to position [195, 0]
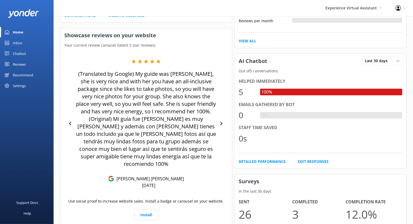
click at [22, 63] on div "Reviews" at bounding box center [19, 64] width 13 height 11
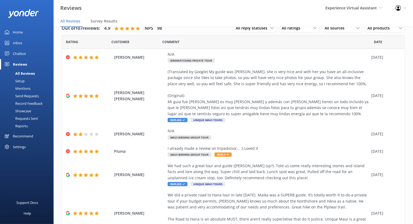
click at [33, 119] on div "Requests Sent" at bounding box center [20, 119] width 35 height 8
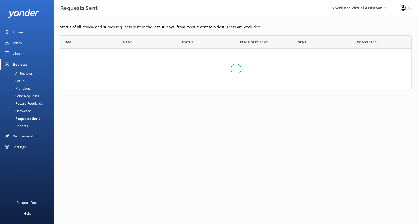
scroll to position [143, 346]
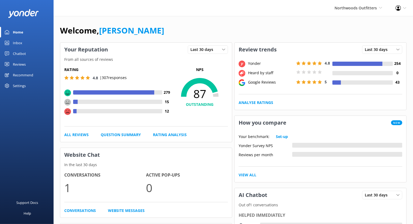
click at [21, 63] on div "Reviews" at bounding box center [19, 64] width 13 height 11
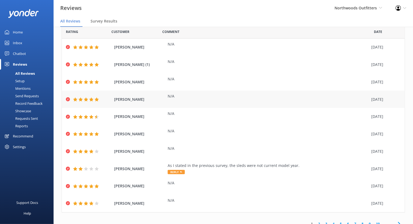
scroll to position [26, 0]
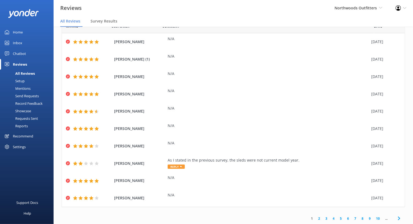
click at [316, 217] on link "2" at bounding box center [319, 218] width 7 height 5
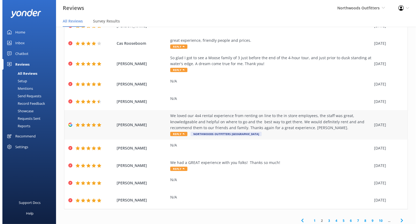
scroll to position [44, 0]
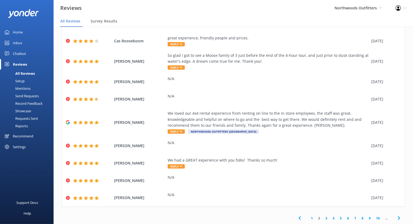
click at [26, 121] on div "Requests Sent" at bounding box center [20, 119] width 35 height 8
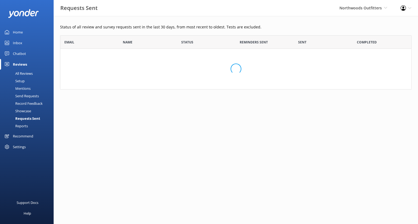
scroll to position [143, 346]
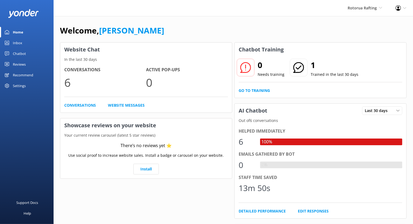
click at [21, 55] on div "Chatbot" at bounding box center [19, 53] width 13 height 11
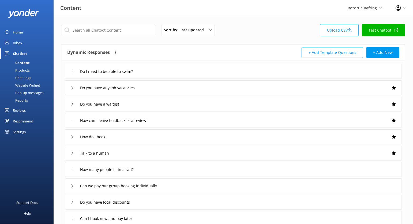
click at [163, 71] on div "Do I need to be able to swim?" at bounding box center [233, 71] width 336 height 15
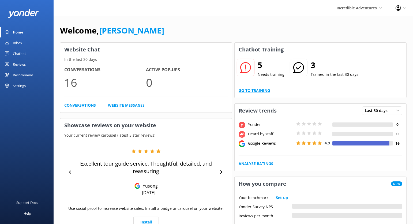
click at [256, 89] on link "Go to Training" at bounding box center [254, 91] width 31 height 6
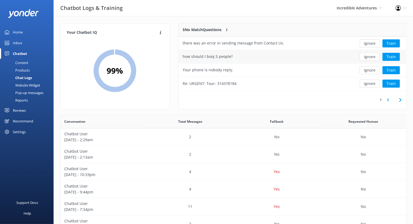
scroll to position [0, 0]
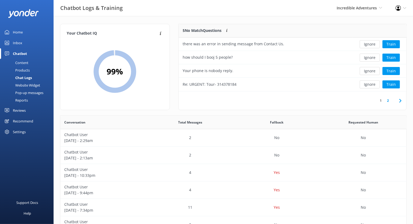
click at [387, 101] on link "2" at bounding box center [387, 100] width 7 height 5
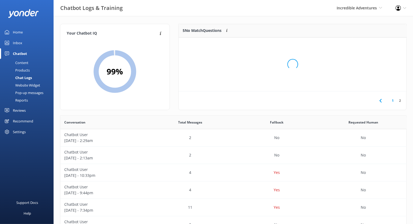
scroll to position [22, 223]
click at [392, 101] on link "1" at bounding box center [392, 100] width 7 height 5
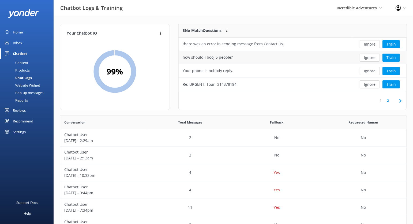
click at [318, 61] on div "how should I booj 5 people?" at bounding box center [266, 57] width 174 height 13
click at [389, 59] on button "Train" at bounding box center [391, 58] width 17 height 8
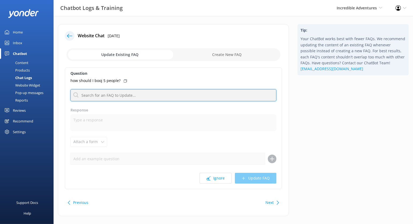
click at [106, 95] on input "text" at bounding box center [173, 95] width 206 height 12
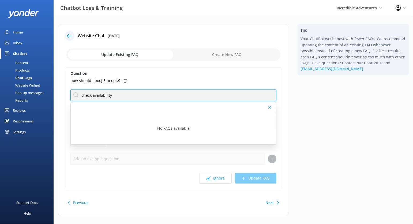
click at [130, 94] on input "check availability" at bounding box center [173, 95] width 206 height 12
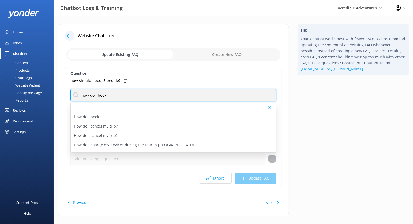
type input "how do i book"
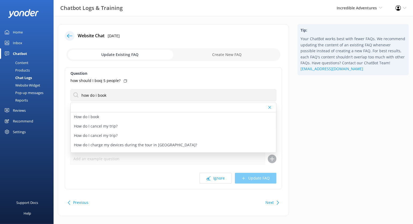
click at [159, 75] on label "Question" at bounding box center [173, 73] width 206 height 6
click at [141, 116] on div "How do I book" at bounding box center [173, 116] width 205 height 9
type textarea "To view live availability and book your tour, click [URL][DOMAIN_NAME]."
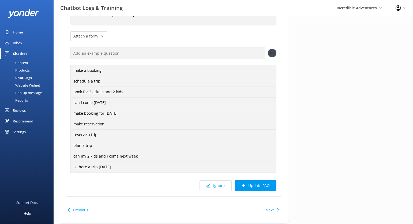
scroll to position [115, 0]
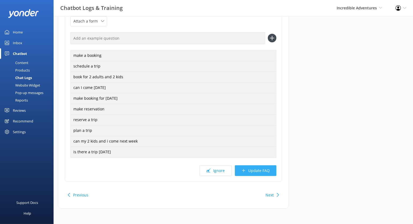
click at [253, 168] on button "Update FAQ" at bounding box center [256, 170] width 42 height 11
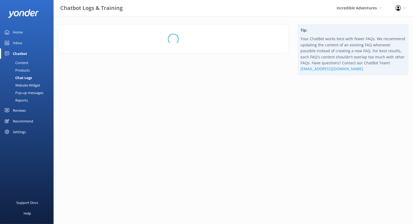
scroll to position [0, 0]
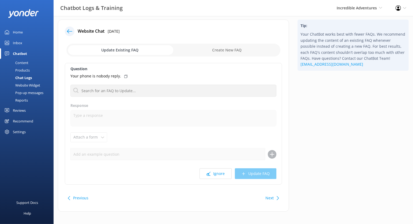
scroll to position [6, 0]
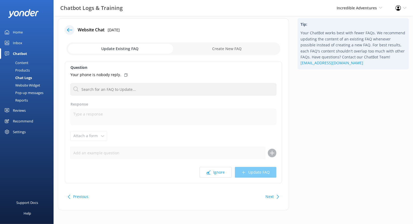
click at [272, 196] on button "Next" at bounding box center [269, 196] width 8 height 11
click at [271, 194] on button "Next" at bounding box center [269, 196] width 8 height 11
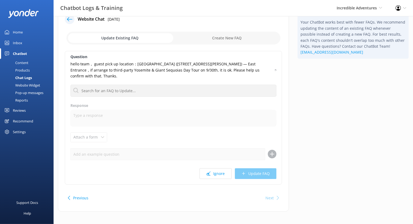
scroll to position [18, 0]
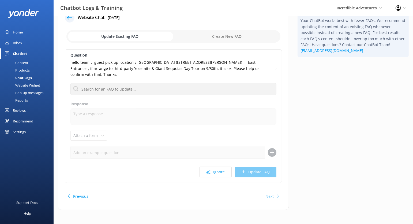
click at [270, 192] on div "Next" at bounding box center [269, 196] width 8 height 11
click at [76, 197] on button "Previous" at bounding box center [80, 196] width 15 height 11
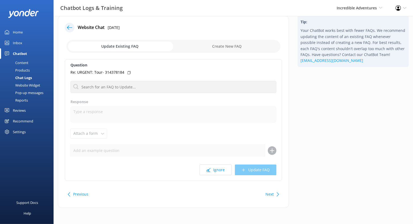
scroll to position [7, 0]
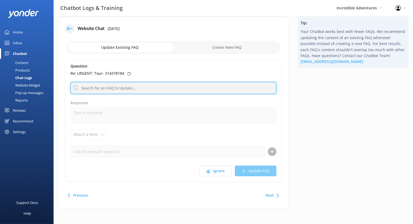
click at [139, 88] on input "text" at bounding box center [173, 88] width 206 height 12
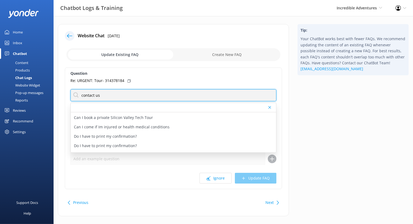
scroll to position [0, 0]
click at [99, 96] on input "contact us" at bounding box center [173, 95] width 206 height 12
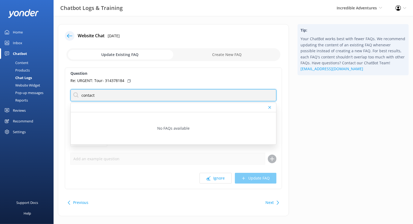
click at [167, 94] on input "contact" at bounding box center [173, 95] width 206 height 12
type input "contact"
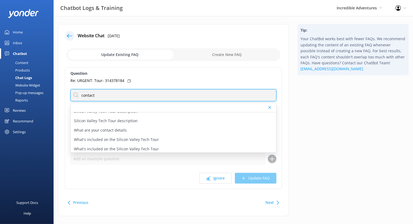
scroll to position [121, 0]
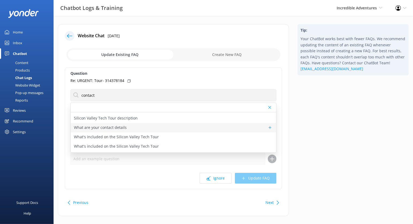
click at [180, 128] on div "What are your contact details" at bounding box center [173, 127] width 205 height 9
type textarea "You can contact the Incredible Adventures team at [PHONE_NUMBER], or by emailin…"
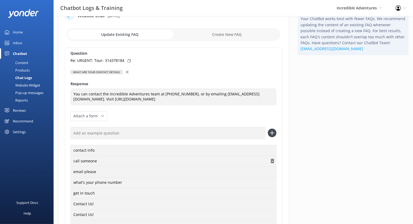
scroll to position [16, 0]
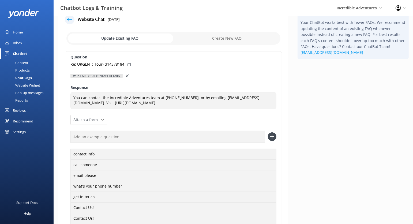
click at [120, 64] on p "Re: URGENT: Tour- 314378184" at bounding box center [97, 64] width 54 height 6
click at [109, 64] on p "Re: URGENT: Tour- 314378184" at bounding box center [97, 64] width 54 height 6
click at [125, 62] on div "Re: URGENT: Tour- 314378184" at bounding box center [173, 64] width 206 height 6
click at [126, 63] on div "Re: URGENT: Tour- 314378184" at bounding box center [173, 64] width 206 height 6
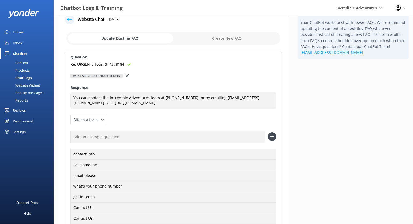
click at [221, 36] on input "checkbox" at bounding box center [173, 38] width 214 height 13
checkbox input "true"
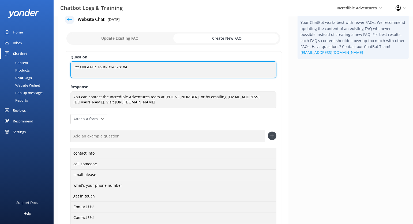
drag, startPoint x: 96, startPoint y: 66, endPoint x: 164, endPoint y: 63, distance: 68.4
click at [163, 65] on textarea "Re: URGENT: Tour- 314378184" at bounding box center [173, 69] width 206 height 17
drag, startPoint x: 79, startPoint y: 67, endPoint x: 65, endPoint y: 67, distance: 13.9
click at [65, 67] on div "Question Re: URGENT Re: URGENT Response You can contact the Incredible Adventur…" at bounding box center [173, 154] width 217 height 207
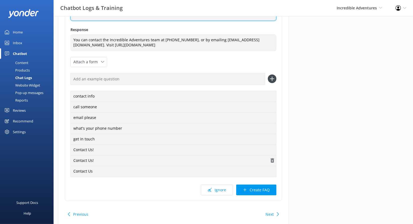
scroll to position [92, 0]
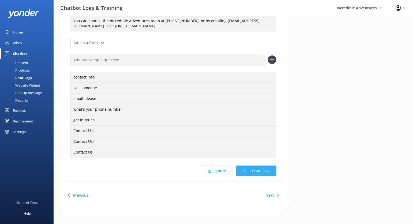
type textarea "URGENT"
click at [254, 171] on button "Create FAQ" at bounding box center [256, 171] width 40 height 11
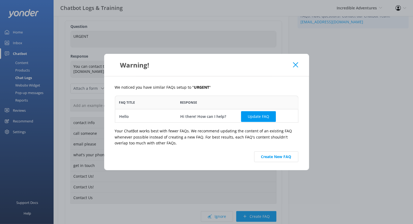
scroll to position [1, 0]
click at [297, 66] on use at bounding box center [295, 64] width 5 height 5
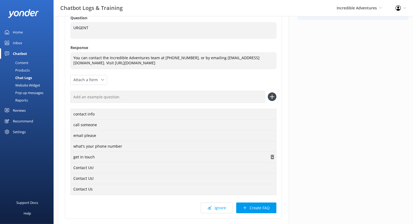
scroll to position [58, 0]
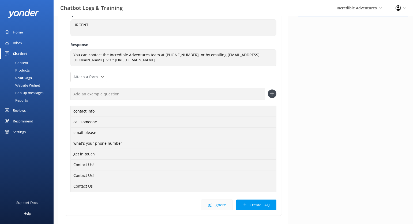
click at [219, 203] on button "Ignore" at bounding box center [217, 205] width 32 height 11
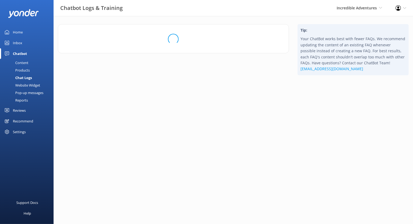
scroll to position [0, 0]
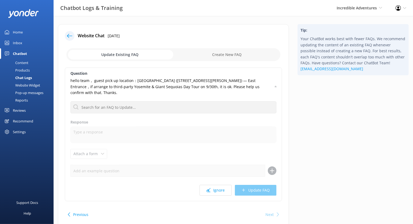
click at [27, 62] on div "Content" at bounding box center [15, 63] width 25 height 8
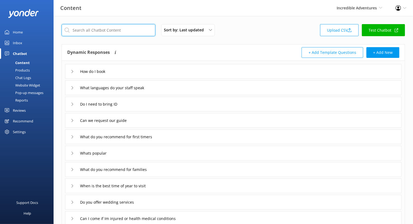
click at [121, 31] on input "text" at bounding box center [109, 30] width 94 height 12
type input "h"
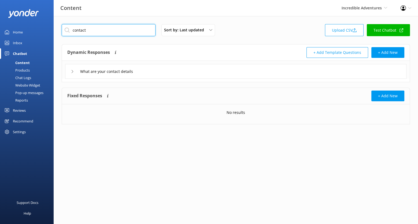
type input "contact"
click at [178, 73] on div "What are your contact details" at bounding box center [235, 71] width 341 height 15
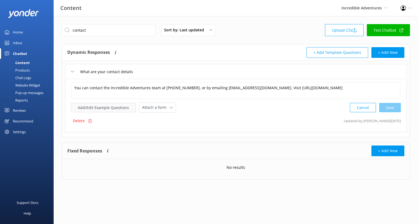
click at [118, 105] on button "Add/Edit Example Questions" at bounding box center [103, 107] width 65 height 9
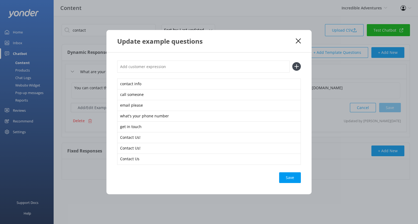
click at [155, 71] on input "text" at bounding box center [203, 67] width 172 height 12
type input "URGENT"
click at [292, 62] on button at bounding box center [296, 66] width 9 height 9
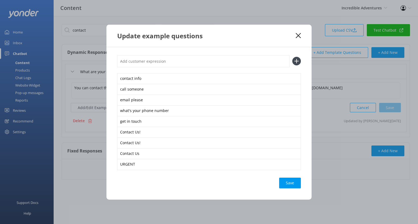
click at [290, 182] on div "Save" at bounding box center [290, 183] width 22 height 11
click at [301, 36] on div "Update example questions" at bounding box center [208, 36] width 205 height 22
click at [298, 32] on div "Update example questions" at bounding box center [208, 36] width 205 height 22
click at [298, 35] on use at bounding box center [297, 35] width 5 height 5
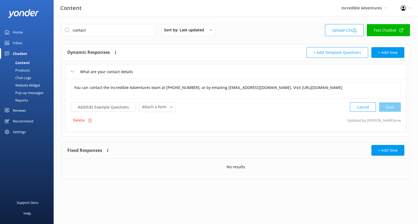
click at [25, 79] on div "Chat Logs" at bounding box center [17, 78] width 28 height 8
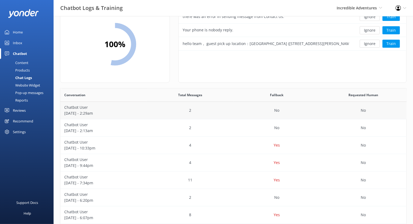
click at [238, 111] on div "No" at bounding box center [277, 110] width 87 height 17
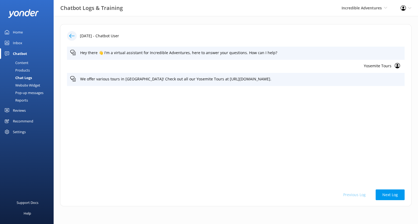
click at [72, 34] on icon at bounding box center [71, 35] width 5 height 5
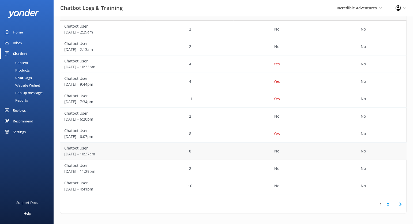
click at [219, 150] on div "8" at bounding box center [190, 151] width 87 height 17
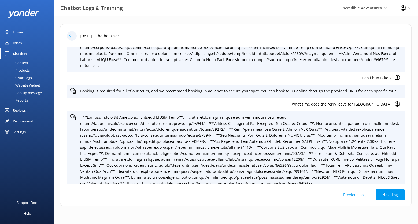
click at [70, 36] on icon at bounding box center [71, 35] width 5 height 5
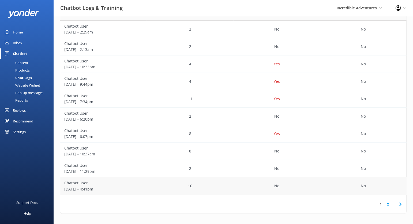
click at [241, 186] on div "No" at bounding box center [277, 185] width 87 height 17
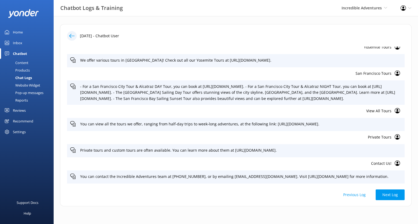
click at [71, 35] on icon at bounding box center [71, 35] width 5 height 5
